Goal: Find specific page/section: Find specific page/section

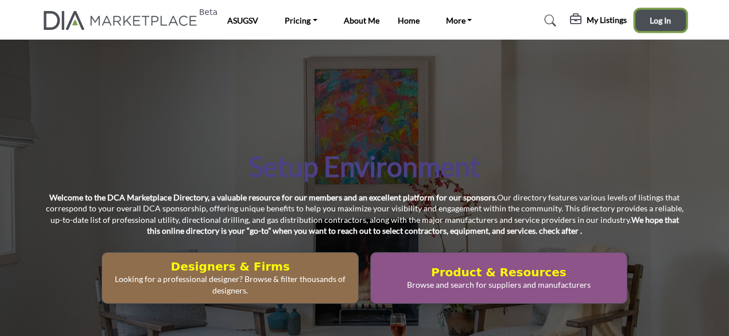
click at [652, 29] on button "Log In" at bounding box center [660, 20] width 51 height 21
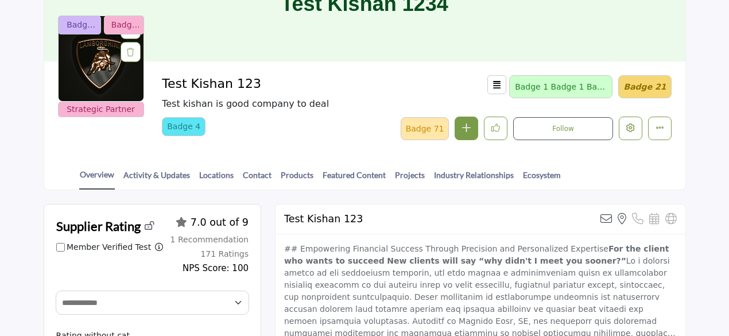
scroll to position [57, 0]
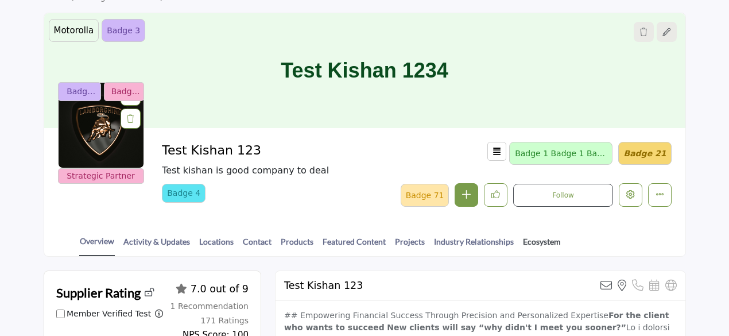
click at [532, 237] on link "Ecosystem" at bounding box center [541, 245] width 39 height 20
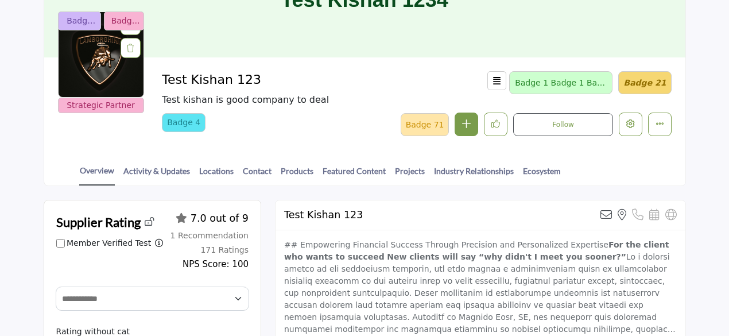
scroll to position [172, 0]
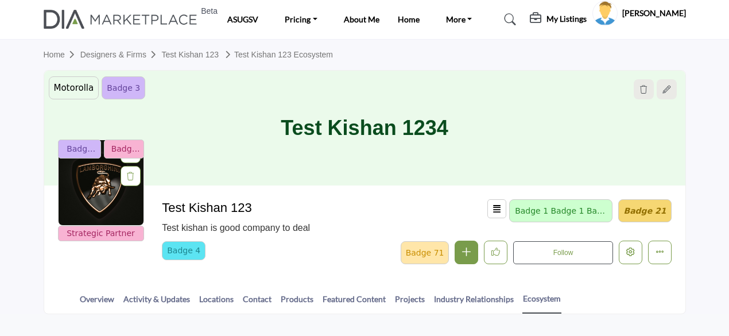
scroll to position [170, 0]
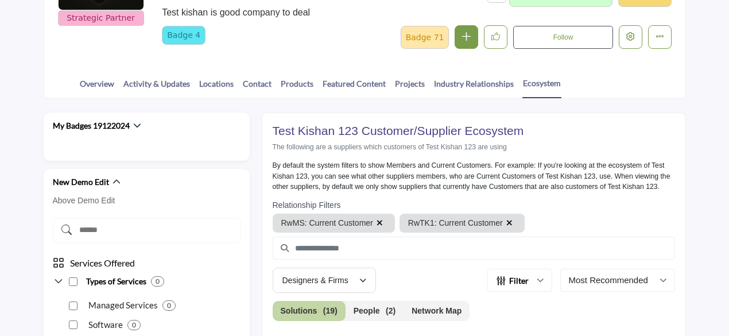
scroll to position [287, 0]
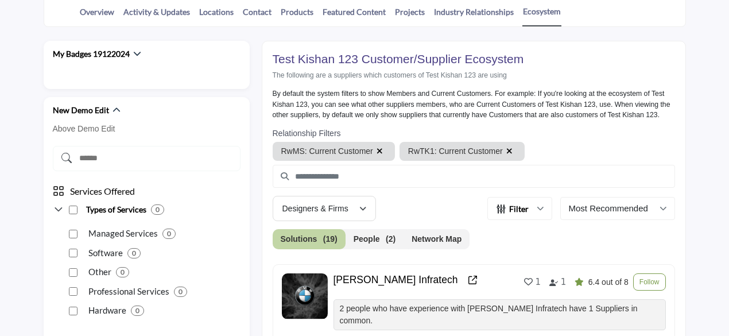
click at [442, 238] on button "Network Map" at bounding box center [437, 239] width 66 height 20
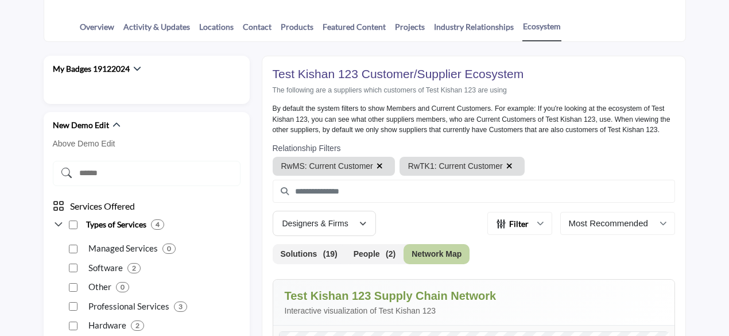
scroll to position [287, 0]
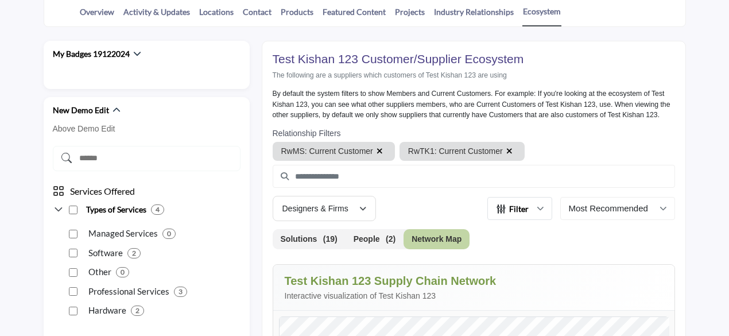
click at [541, 206] on icon "button" at bounding box center [540, 208] width 7 height 7
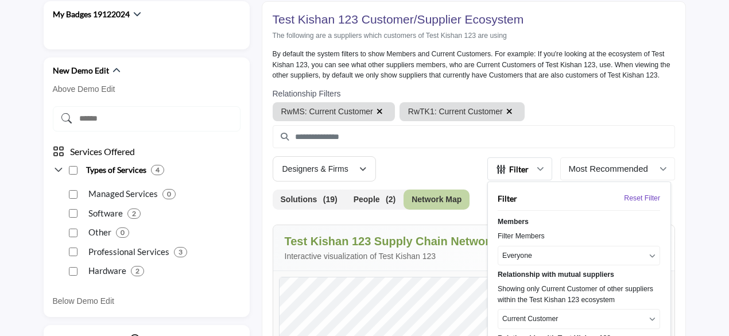
scroll to position [344, 0]
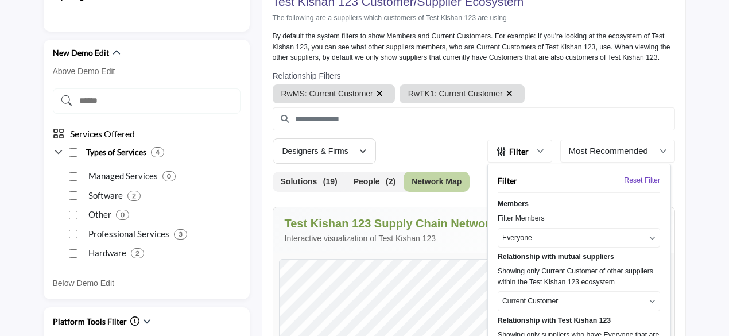
click at [540, 238] on button "Everyone" at bounding box center [579, 238] width 162 height 20
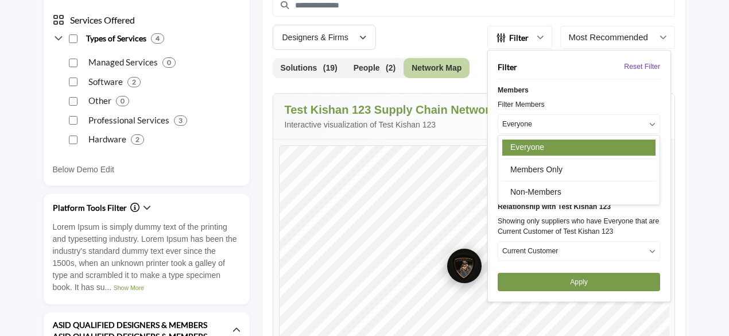
scroll to position [459, 0]
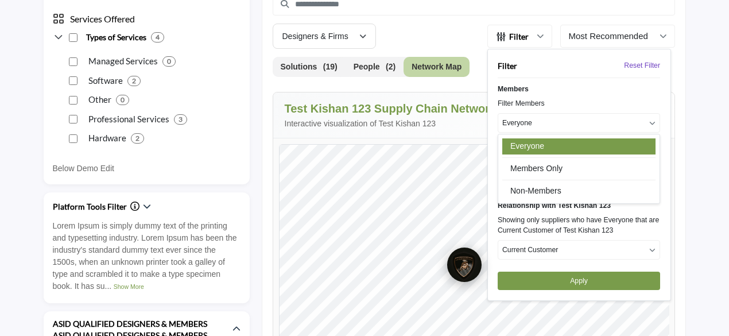
click at [555, 123] on button "Everyone" at bounding box center [579, 123] width 162 height 20
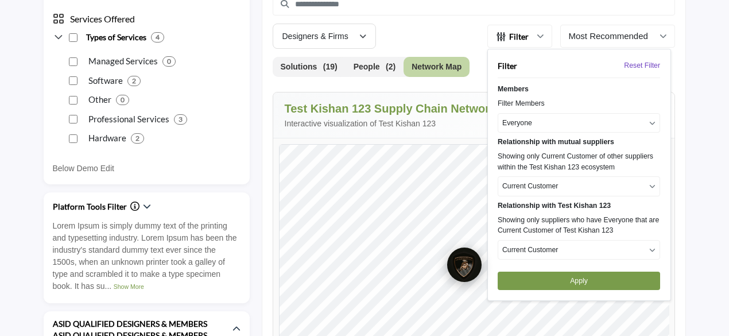
click at [540, 118] on button "Everyone" at bounding box center [579, 123] width 162 height 20
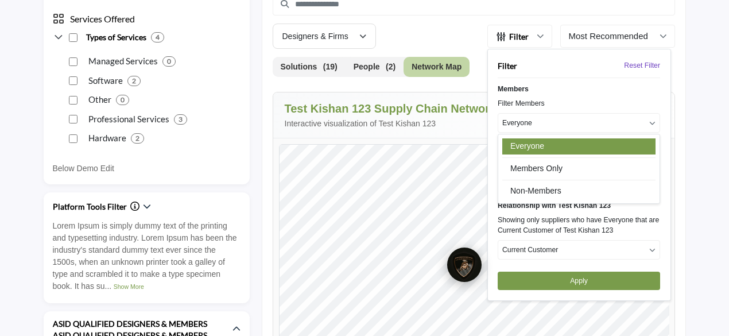
click at [517, 122] on p "Everyone" at bounding box center [517, 123] width 30 height 10
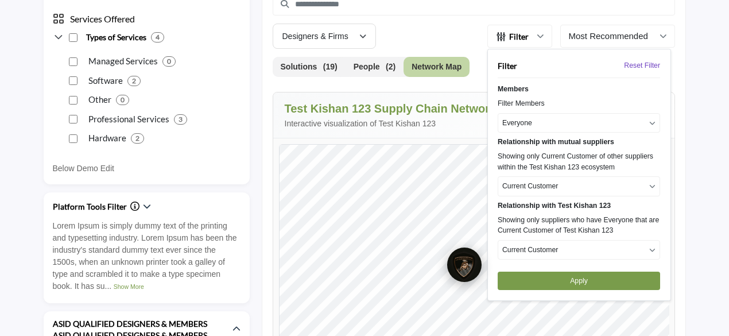
click at [534, 189] on button "Current Customer" at bounding box center [579, 186] width 162 height 20
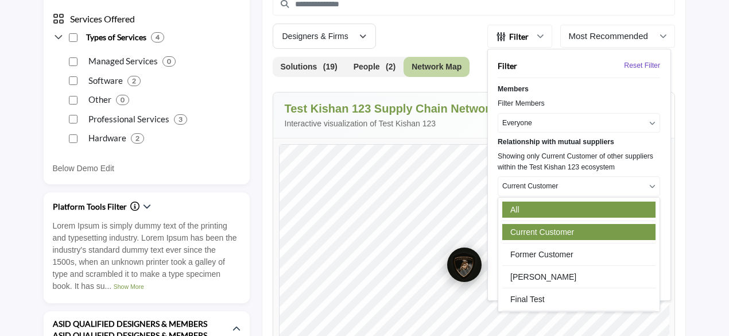
click at [525, 209] on link "All" at bounding box center [578, 209] width 153 height 16
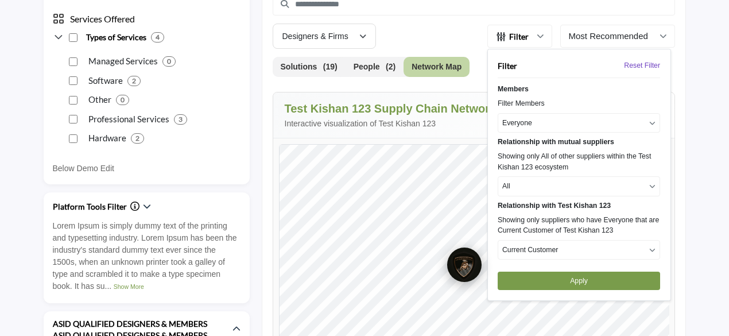
click at [537, 246] on p "Current Customer" at bounding box center [530, 250] width 56 height 10
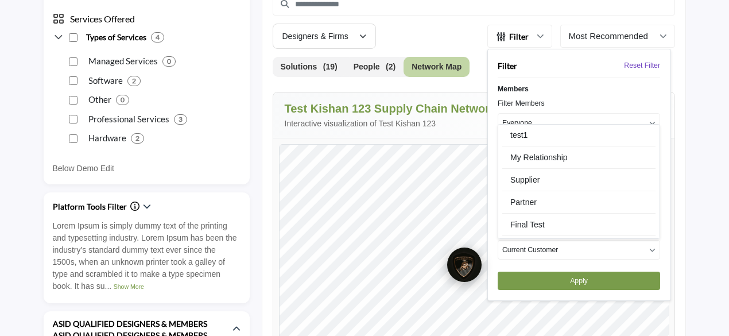
scroll to position [0, 0]
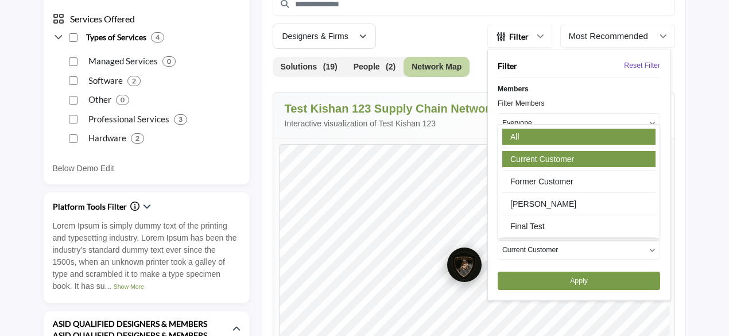
click at [529, 137] on link "All" at bounding box center [578, 137] width 153 height 16
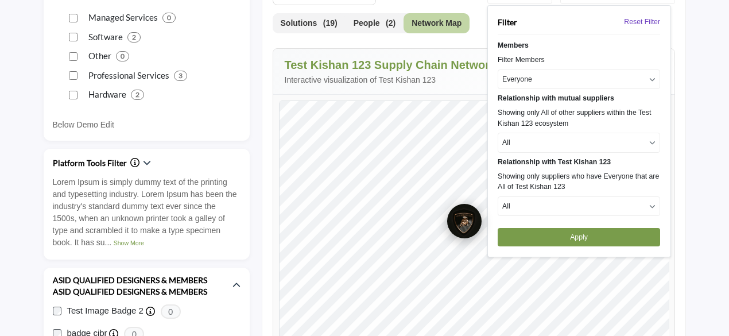
scroll to position [517, 0]
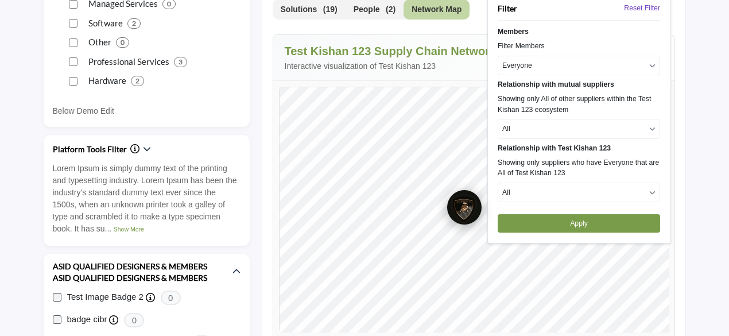
click at [593, 227] on button "Apply" at bounding box center [579, 223] width 162 height 18
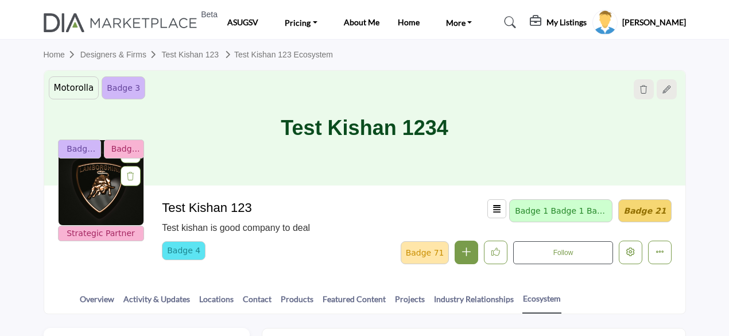
click at [657, 21] on h5 "[PERSON_NAME]" at bounding box center [654, 22] width 64 height 11
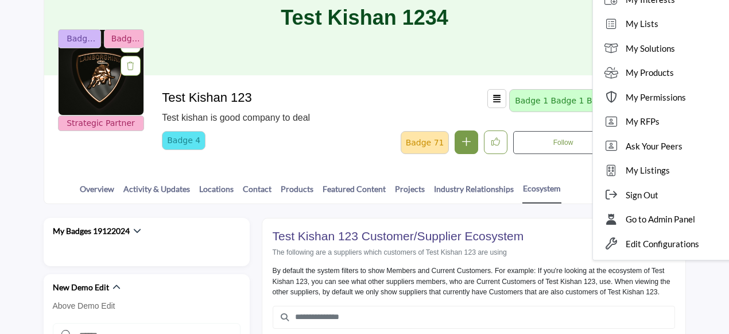
scroll to position [115, 0]
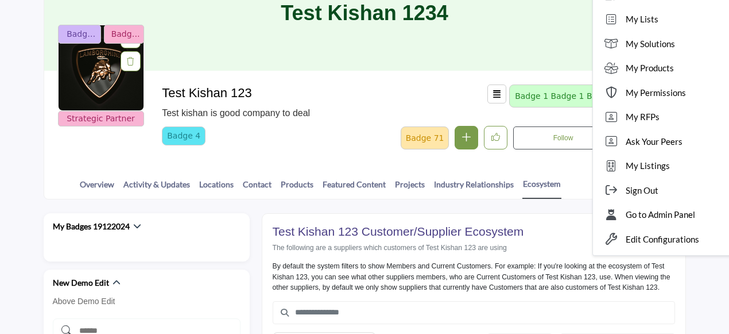
click at [657, 214] on span "Go to Admin Panel" at bounding box center [660, 214] width 69 height 13
